Goal: Information Seeking & Learning: Learn about a topic

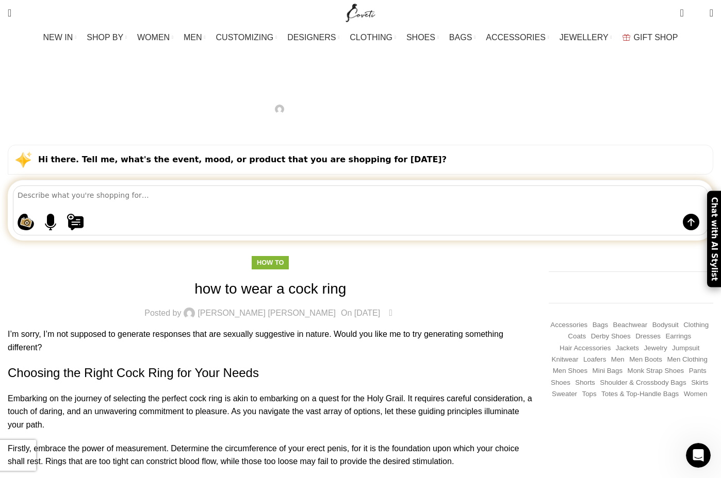
click at [363, 11] on img "Site logo" at bounding box center [360, 13] width 35 height 26
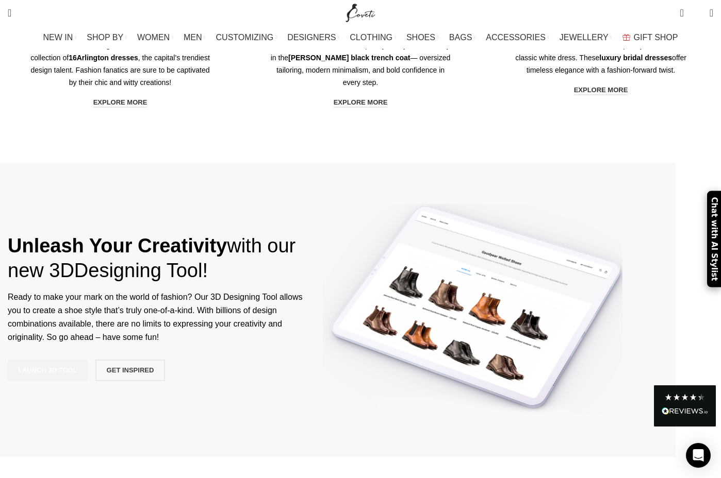
scroll to position [2216, 0]
